Goal: Information Seeking & Learning: Understand process/instructions

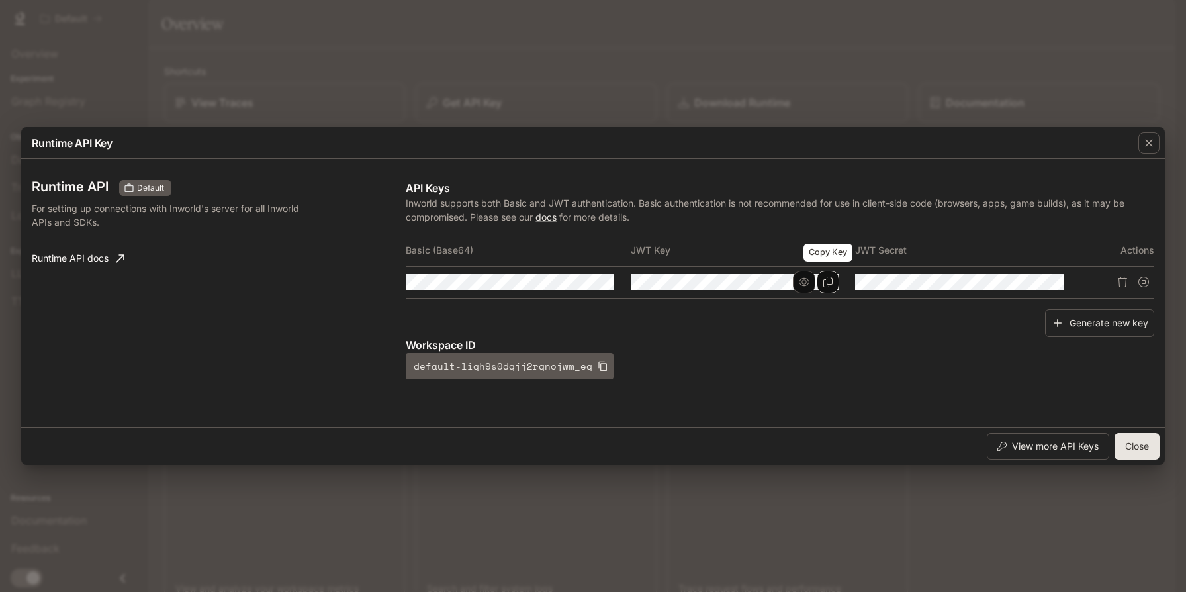
click at [827, 284] on icon "Copy Key" at bounding box center [828, 282] width 9 height 11
click at [1142, 453] on button "Close" at bounding box center [1137, 446] width 45 height 26
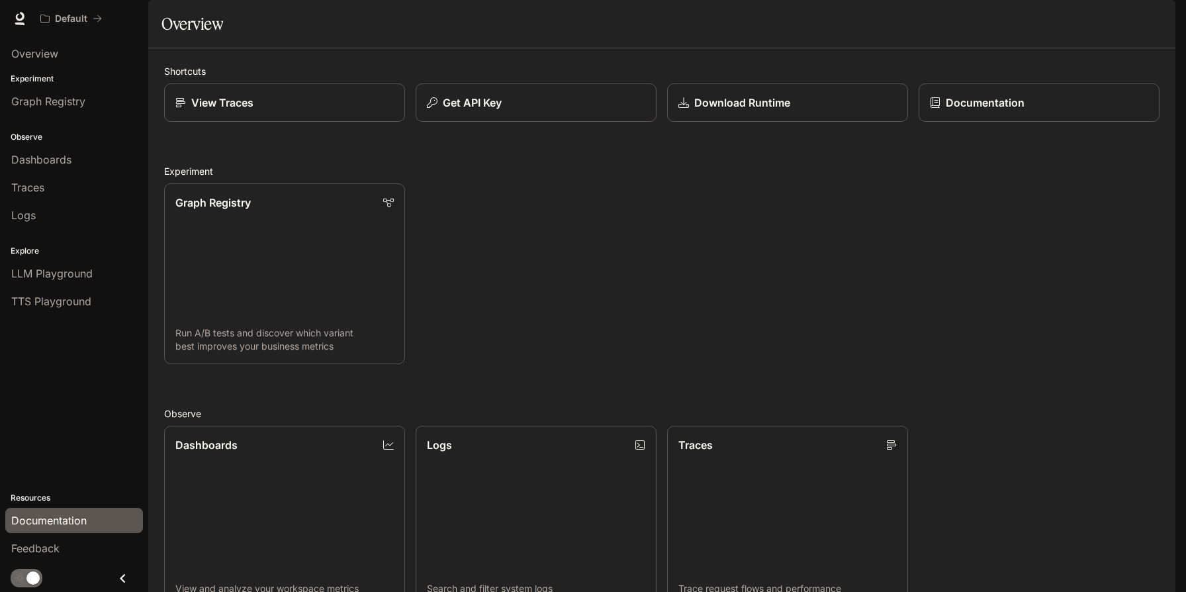
click at [75, 527] on span "Documentation" at bounding box center [48, 520] width 75 height 16
click at [497, 111] on p "Get API Key" at bounding box center [472, 103] width 59 height 16
